Goal: Task Accomplishment & Management: Use online tool/utility

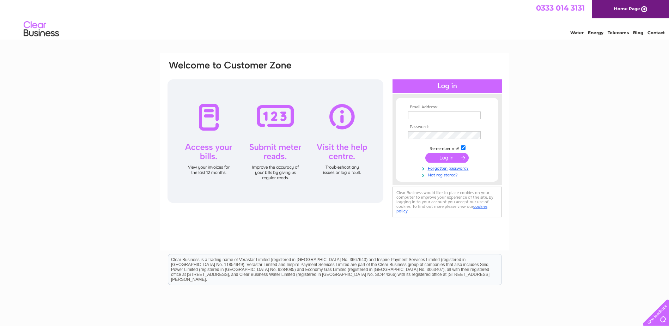
type input "enquiries@dionardguesthouse.co.uk"
click at [447, 157] on input "submit" at bounding box center [446, 158] width 43 height 10
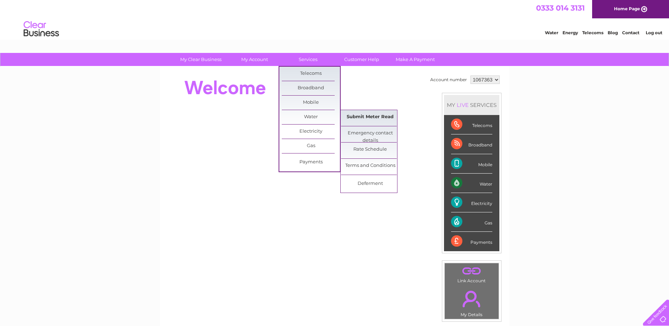
click at [355, 116] on link "Submit Meter Read" at bounding box center [370, 117] width 58 height 14
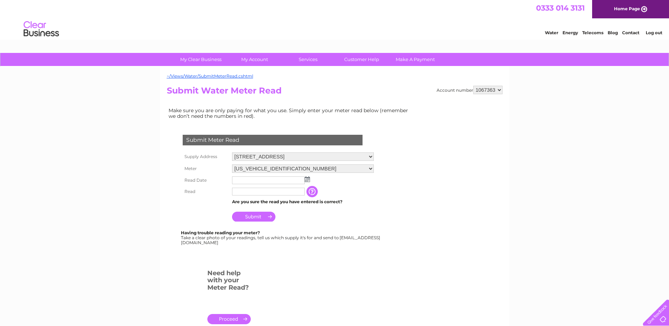
click at [308, 180] on img at bounding box center [307, 179] width 5 height 6
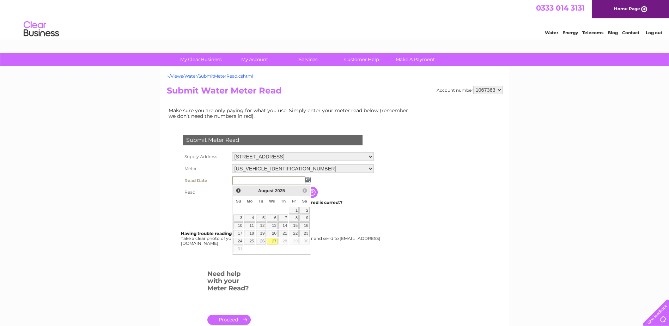
click at [273, 239] on link "27" at bounding box center [272, 241] width 11 height 7
type input "2025/08/27"
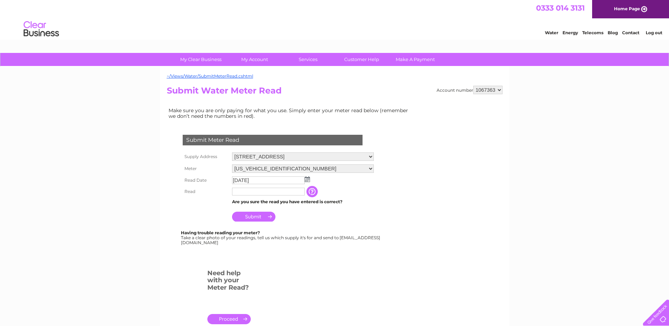
click at [264, 190] on input "text" at bounding box center [268, 192] width 73 height 8
type input "1985"
click at [253, 219] on input "Submit" at bounding box center [253, 217] width 43 height 10
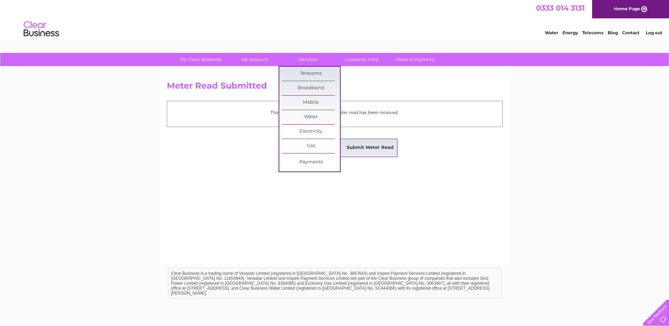
click at [365, 147] on link "Submit Meter Read" at bounding box center [370, 148] width 58 height 14
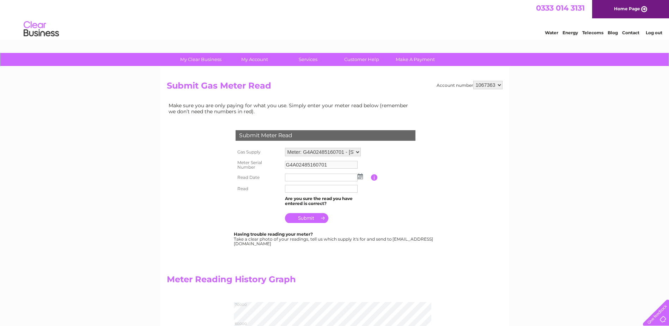
click at [358, 178] on img at bounding box center [360, 177] width 5 height 6
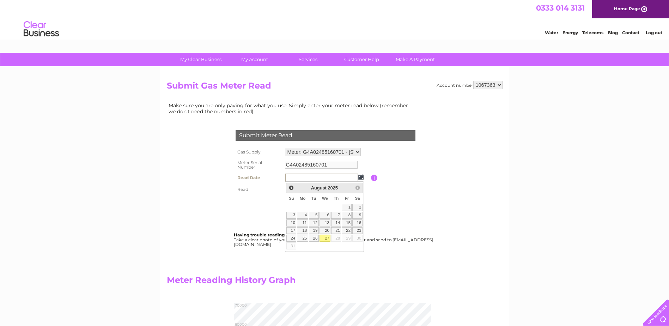
click at [322, 238] on link "27" at bounding box center [325, 238] width 11 height 7
type input "[DATE]"
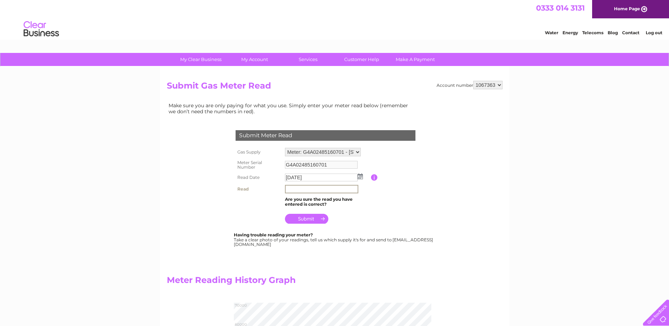
click at [322, 190] on input "text" at bounding box center [321, 189] width 73 height 8
type input "59391"
click at [309, 218] on input "submit" at bounding box center [306, 219] width 43 height 10
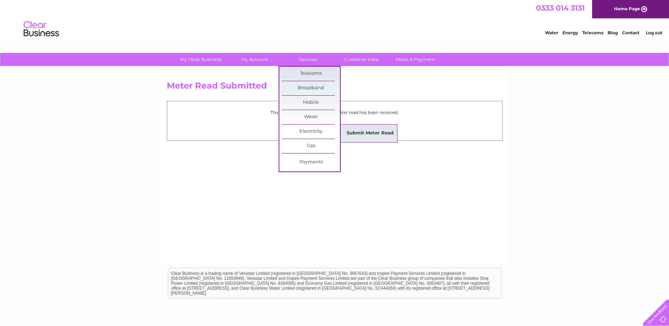
click at [354, 133] on link "Submit Meter Read" at bounding box center [370, 133] width 58 height 14
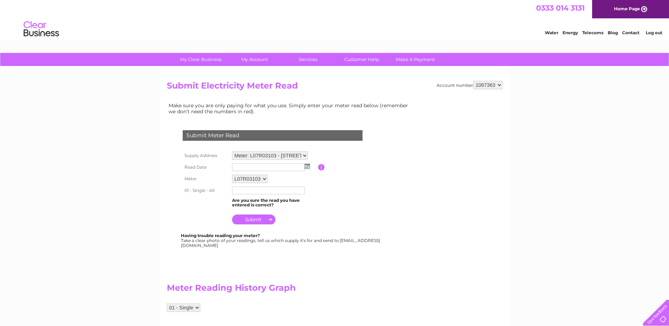
click at [308, 166] on img at bounding box center [307, 166] width 5 height 6
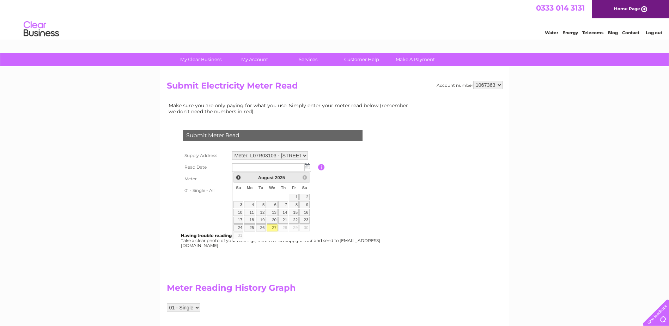
click at [275, 225] on link "27" at bounding box center [272, 227] width 11 height 7
type input "2025/08/27"
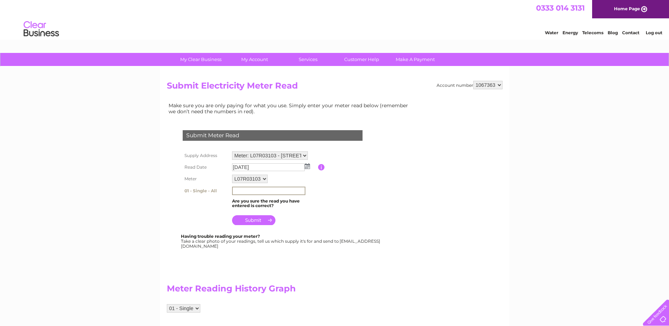
click at [247, 189] on input "text" at bounding box center [268, 191] width 73 height 8
type input "278887"
click at [259, 217] on input "submit" at bounding box center [253, 220] width 43 height 10
